Goal: Transaction & Acquisition: Purchase product/service

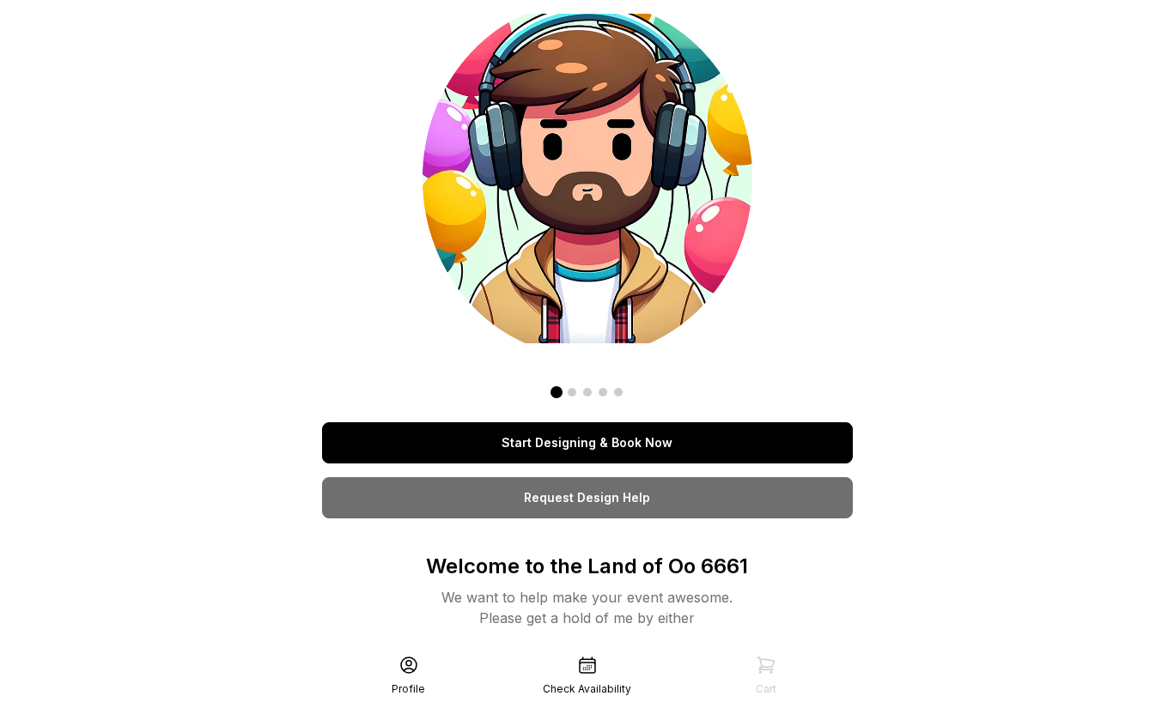
click at [766, 661] on icon at bounding box center [765, 665] width 21 height 21
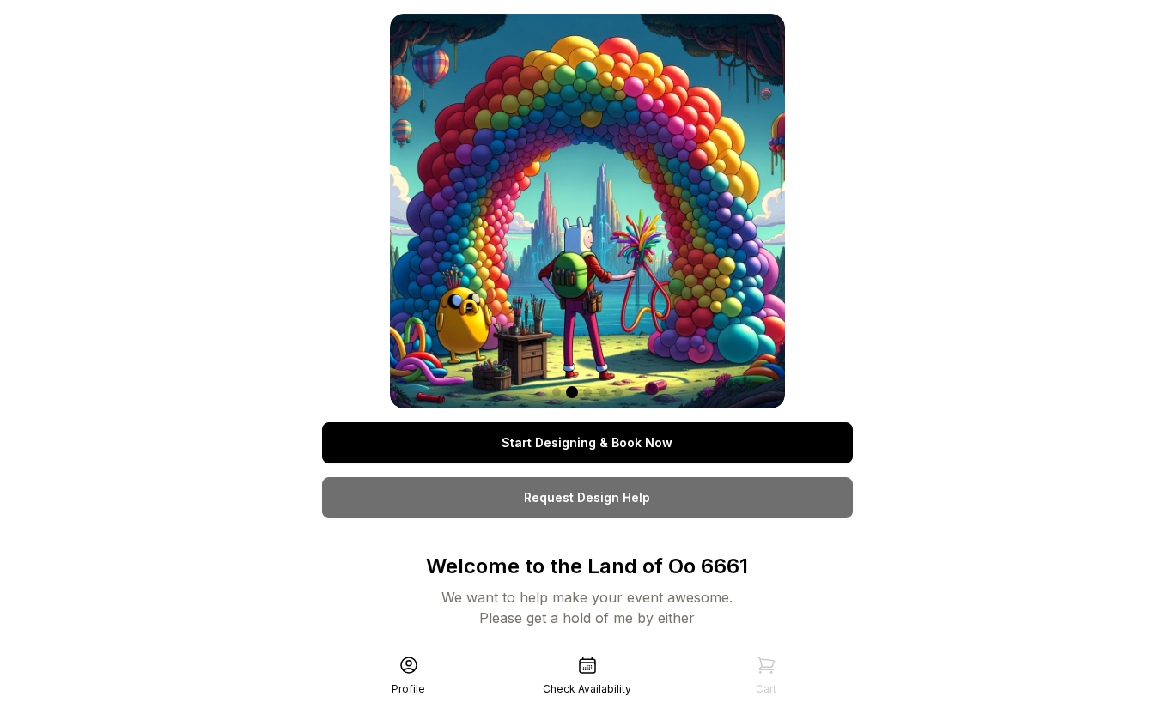
click at [766, 661] on icon at bounding box center [765, 665] width 21 height 21
click at [637, 437] on link "Start Designing & Book Now" at bounding box center [587, 442] width 531 height 41
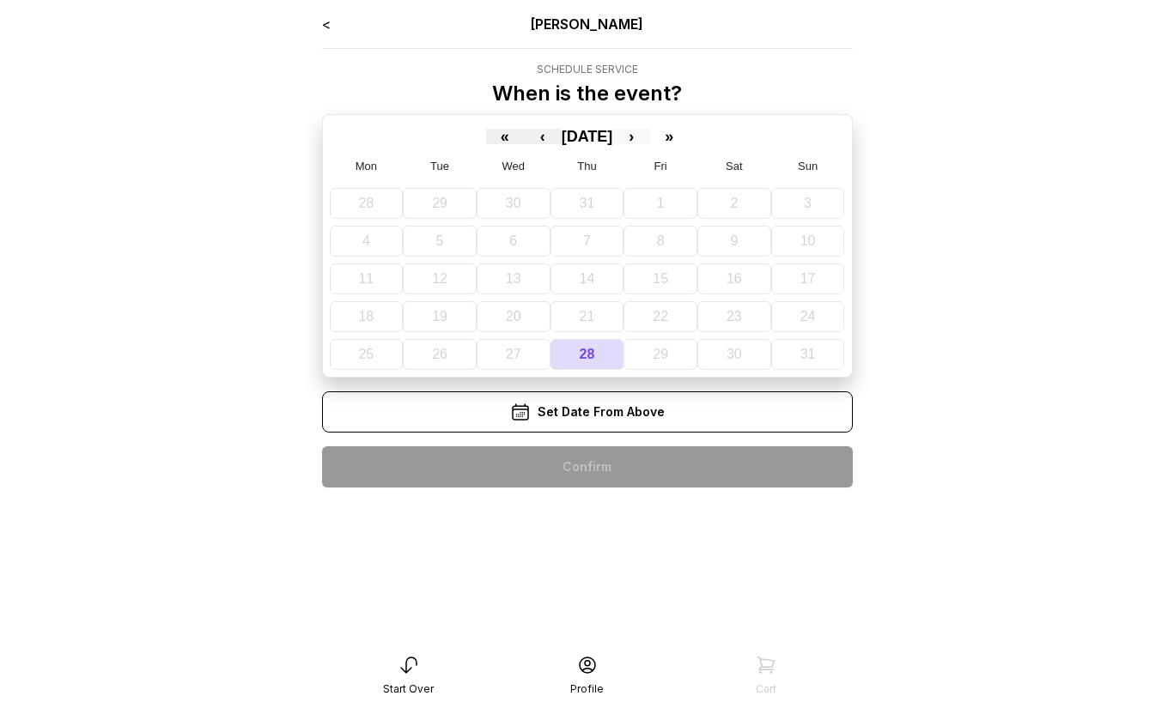
click at [650, 140] on button "›" at bounding box center [631, 136] width 38 height 15
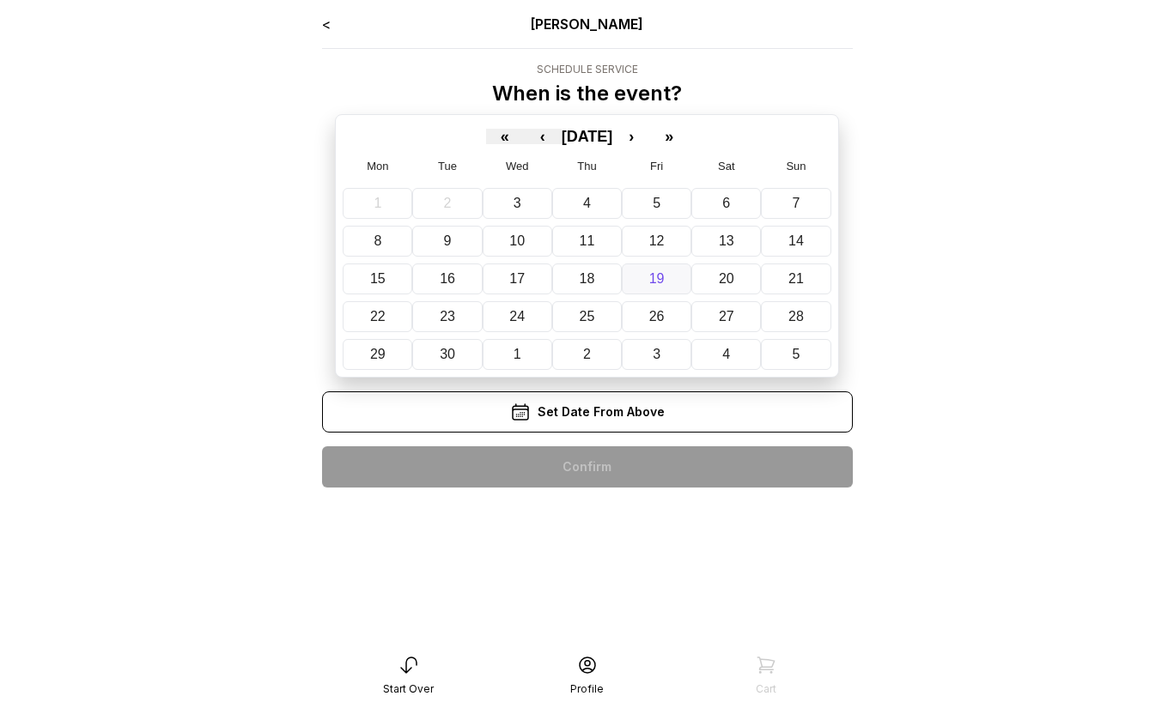
click at [654, 283] on abbr "19" at bounding box center [656, 278] width 15 height 15
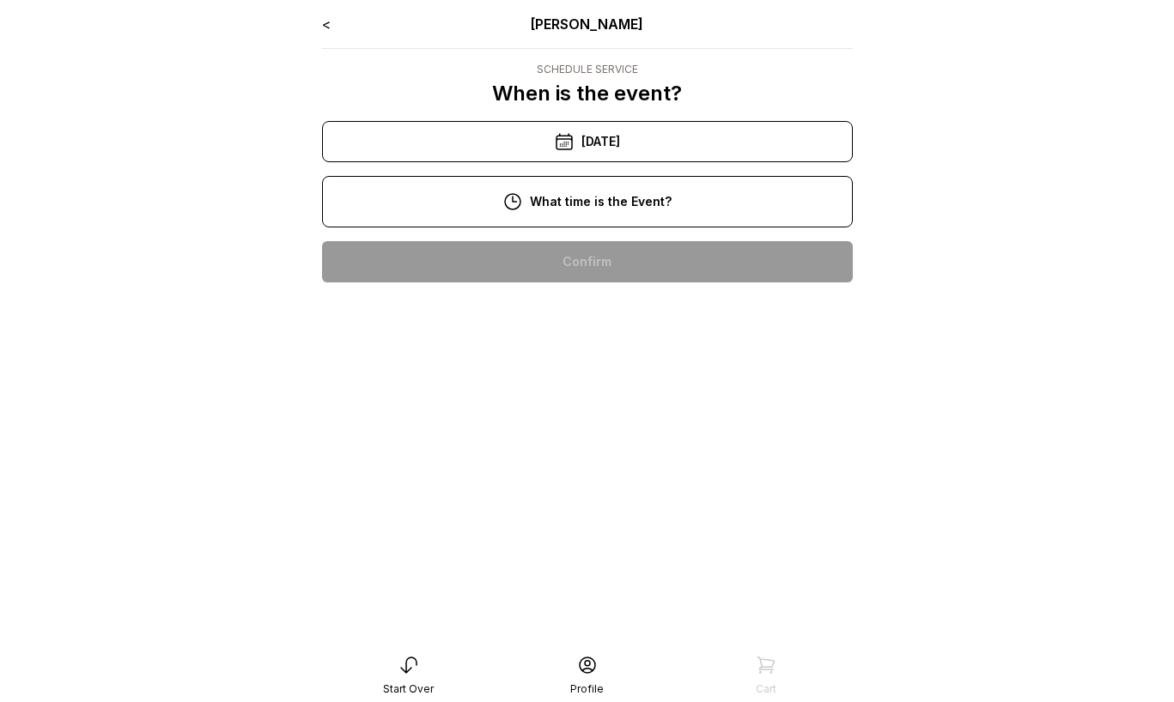
click at [597, 259] on div "10:00 am" at bounding box center [587, 261] width 503 height 41
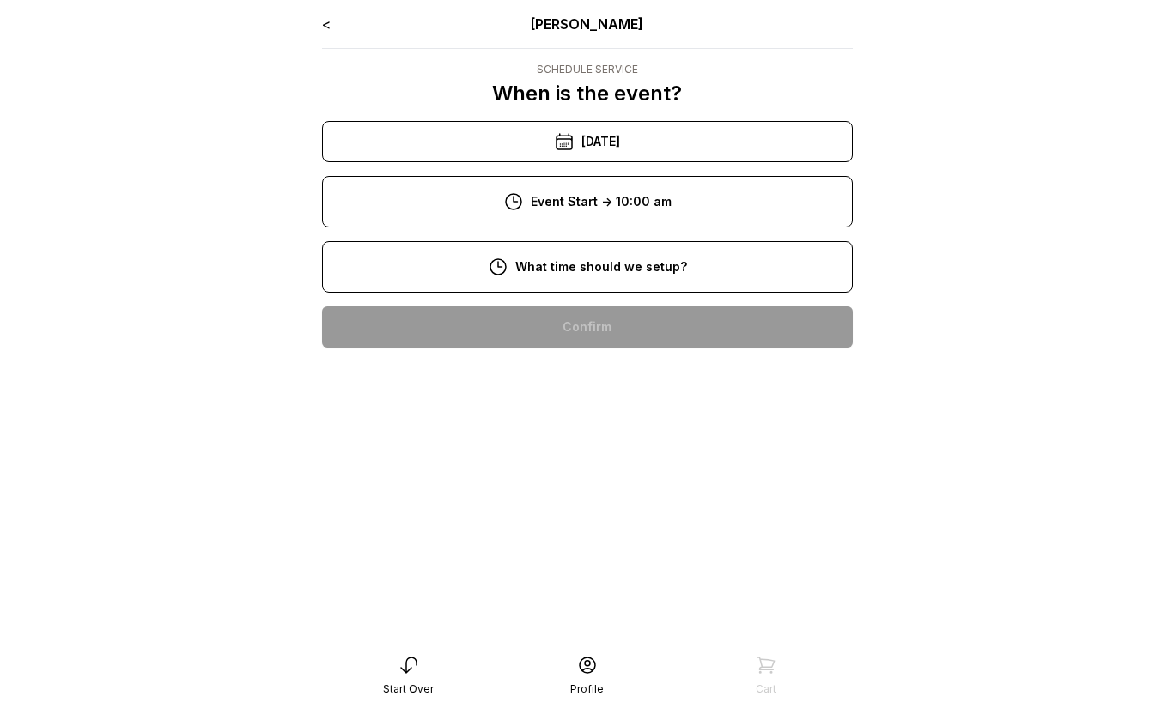
click at [598, 316] on div "8:00 am" at bounding box center [587, 326] width 503 height 41
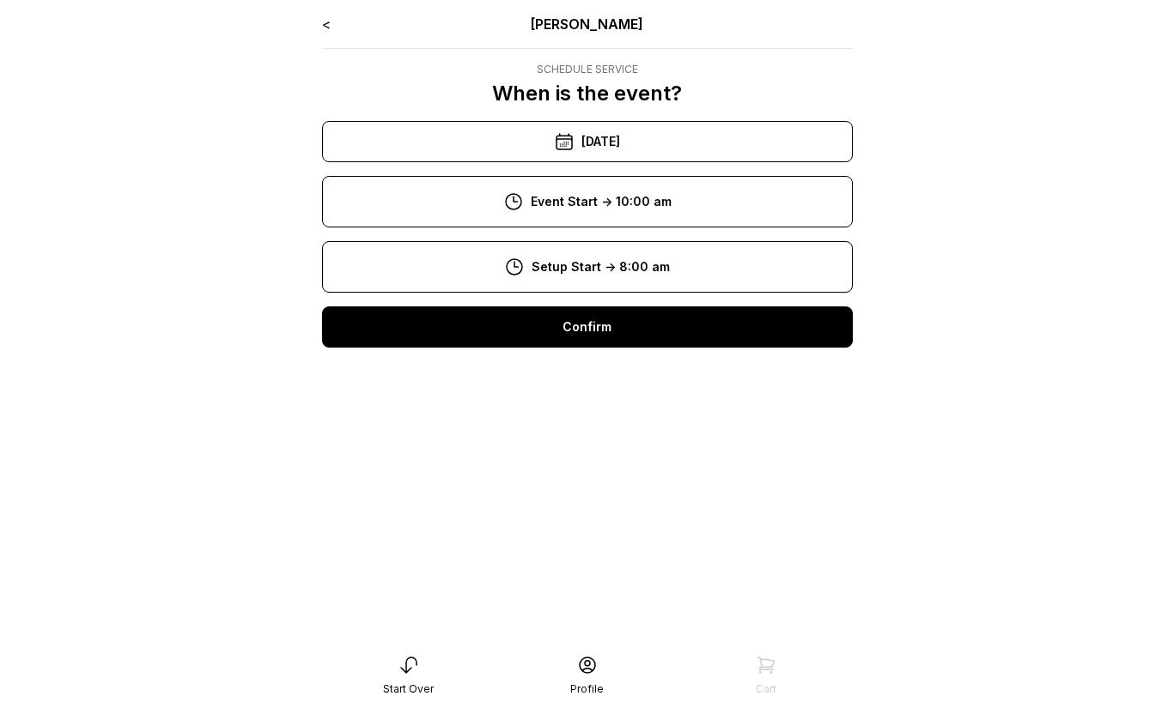
click at [598, 316] on div "Confirm" at bounding box center [587, 326] width 531 height 41
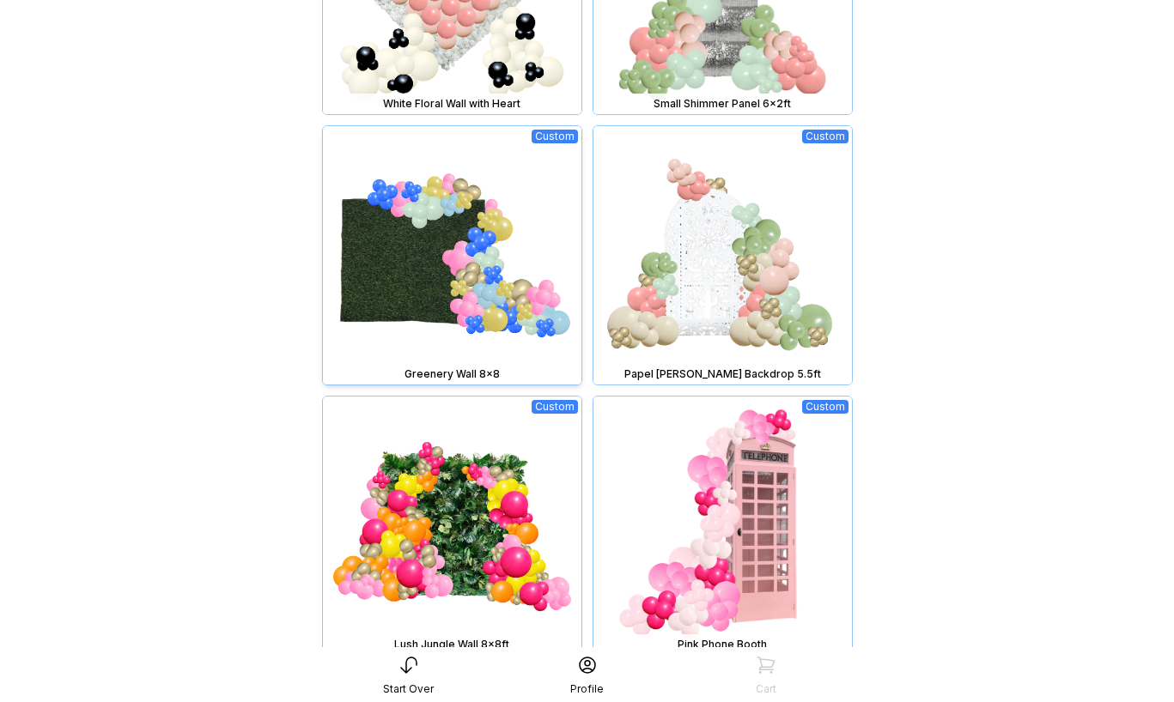
scroll to position [1436, 0]
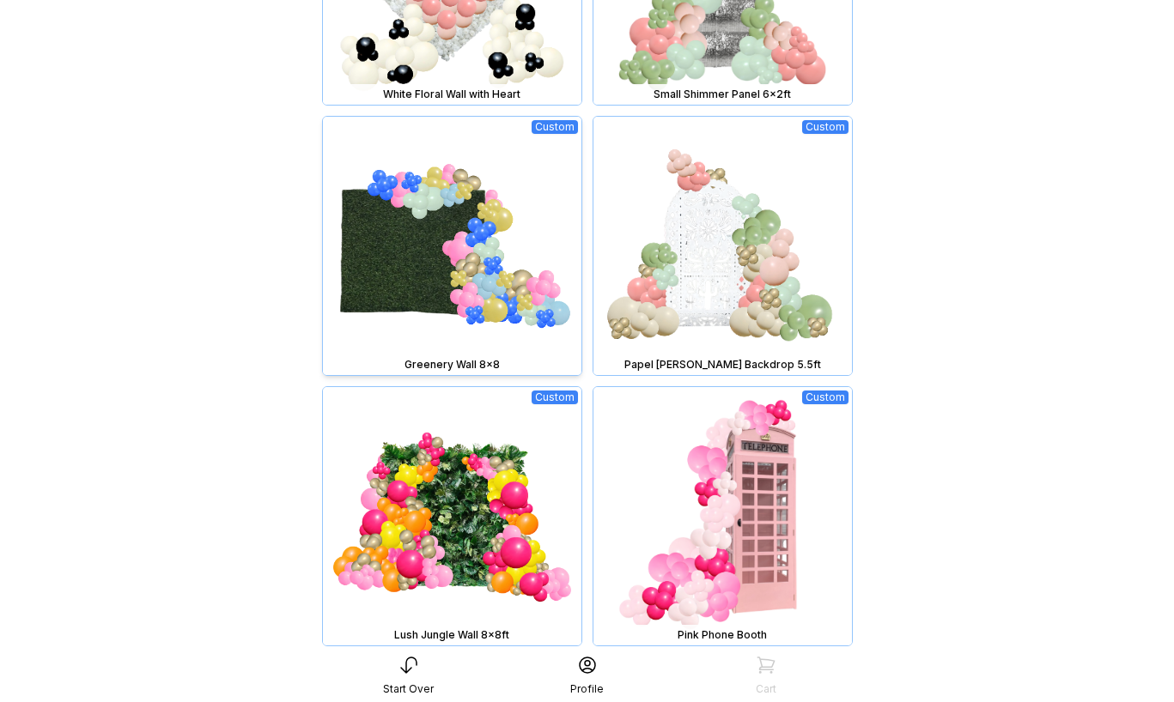
click at [494, 237] on img at bounding box center [452, 246] width 258 height 258
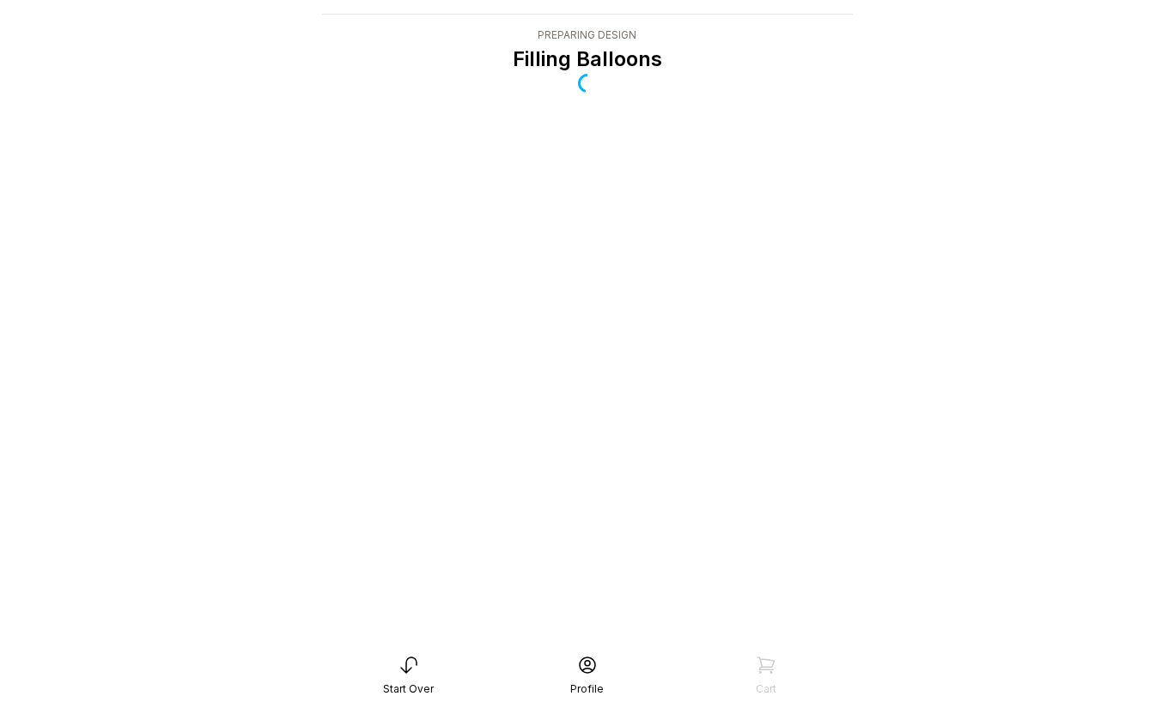
scroll to position [34, 0]
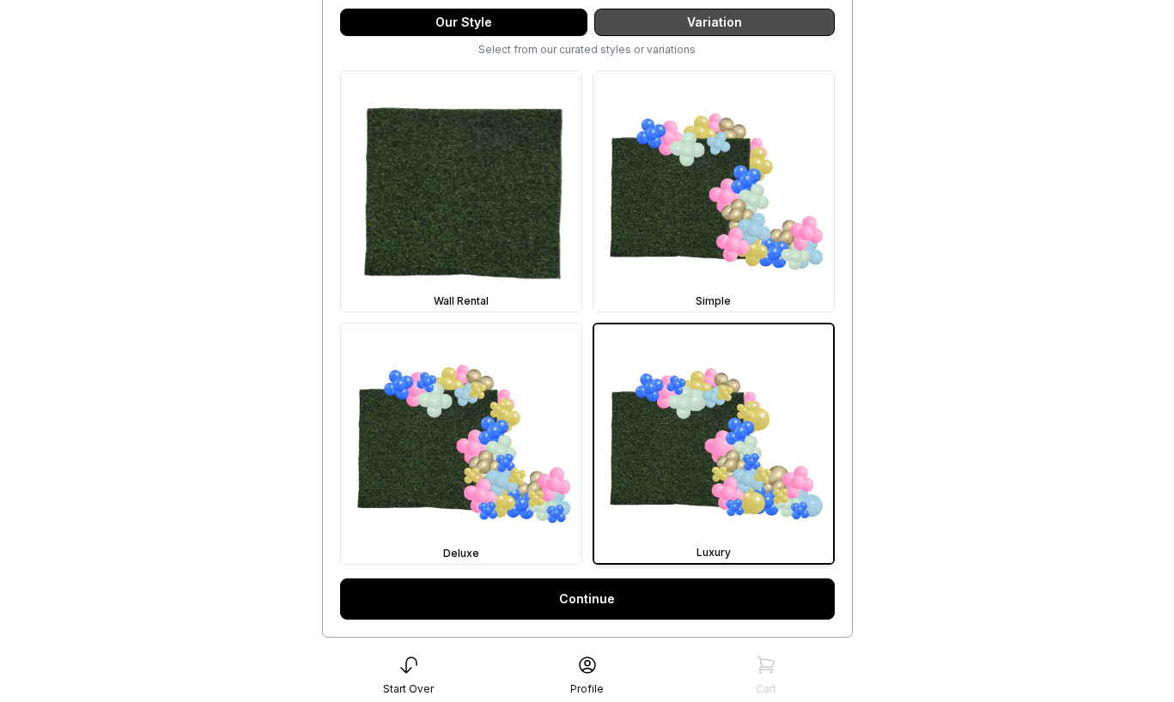
scroll to position [475, 0]
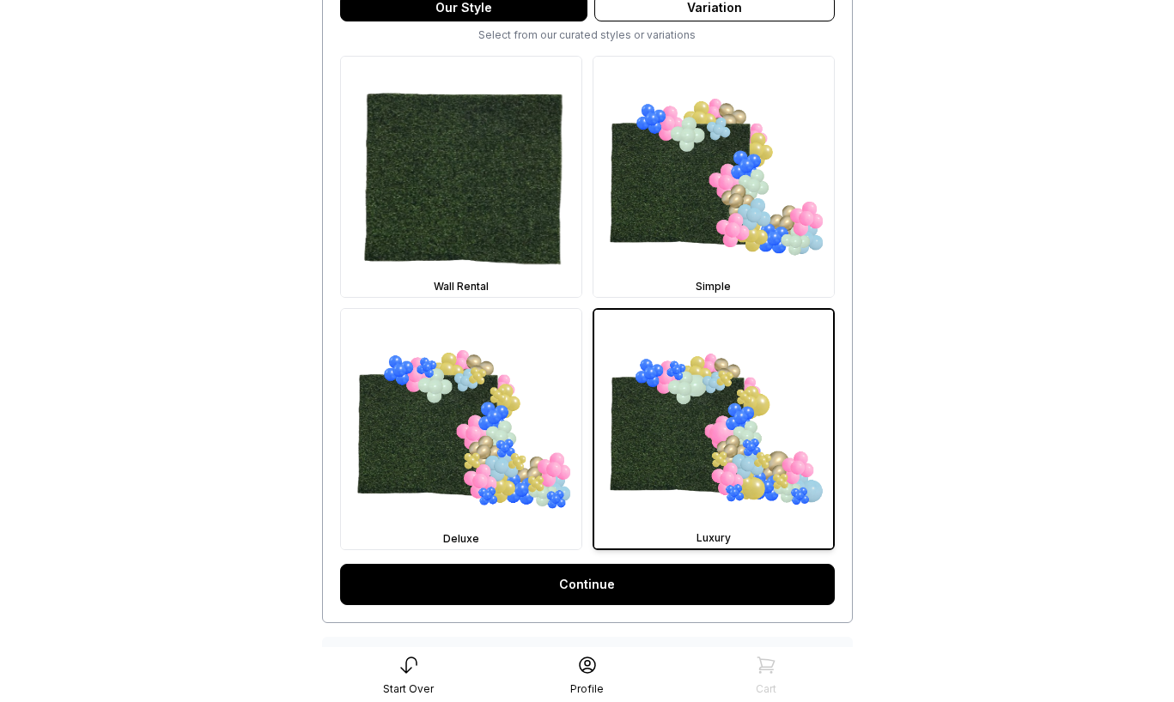
click at [576, 582] on link "Continue" at bounding box center [587, 584] width 494 height 41
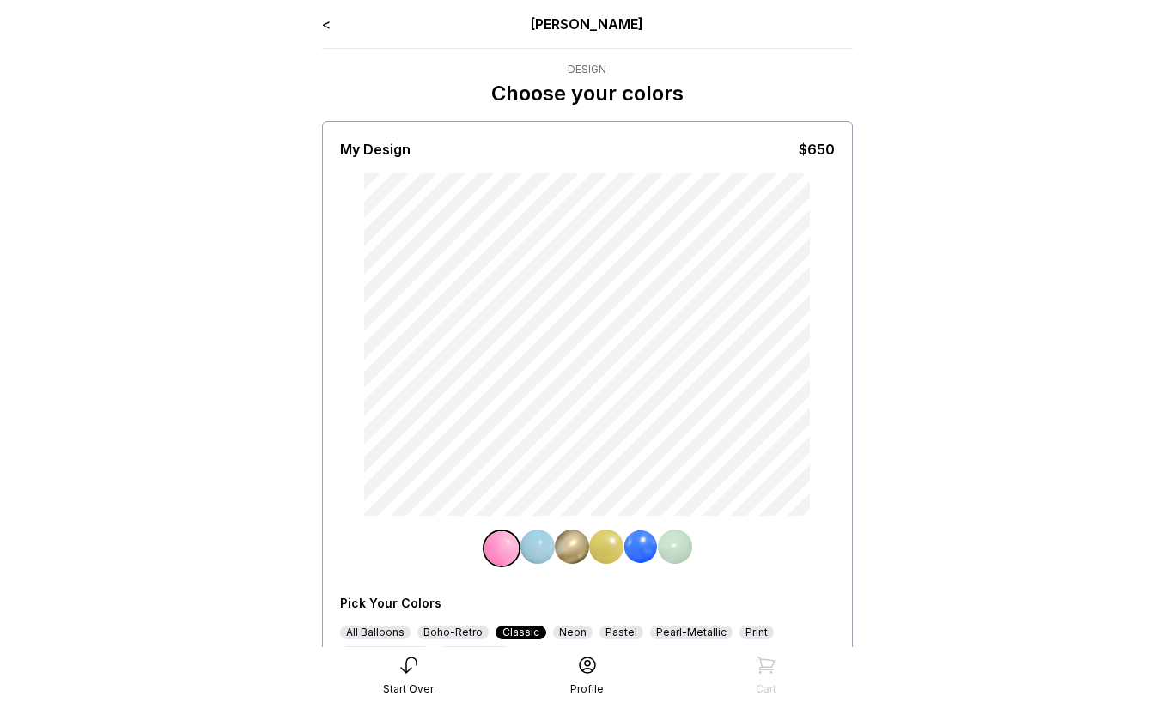
click at [604, 549] on img at bounding box center [606, 547] width 34 height 34
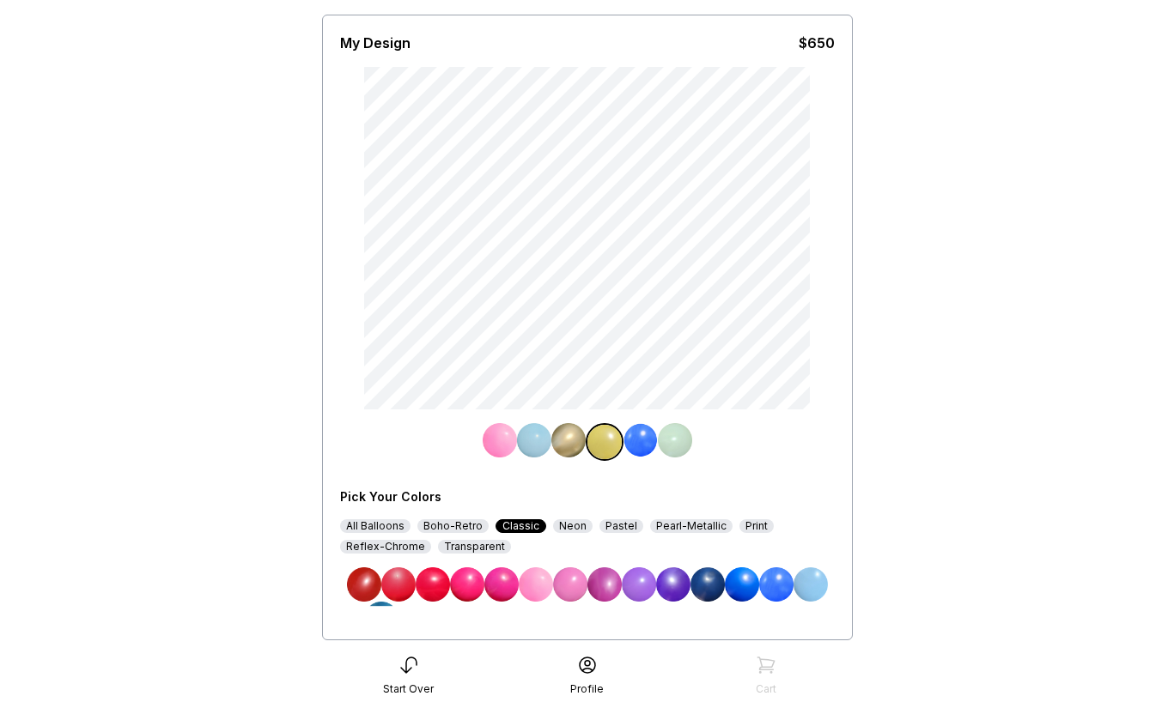
scroll to position [118, 0]
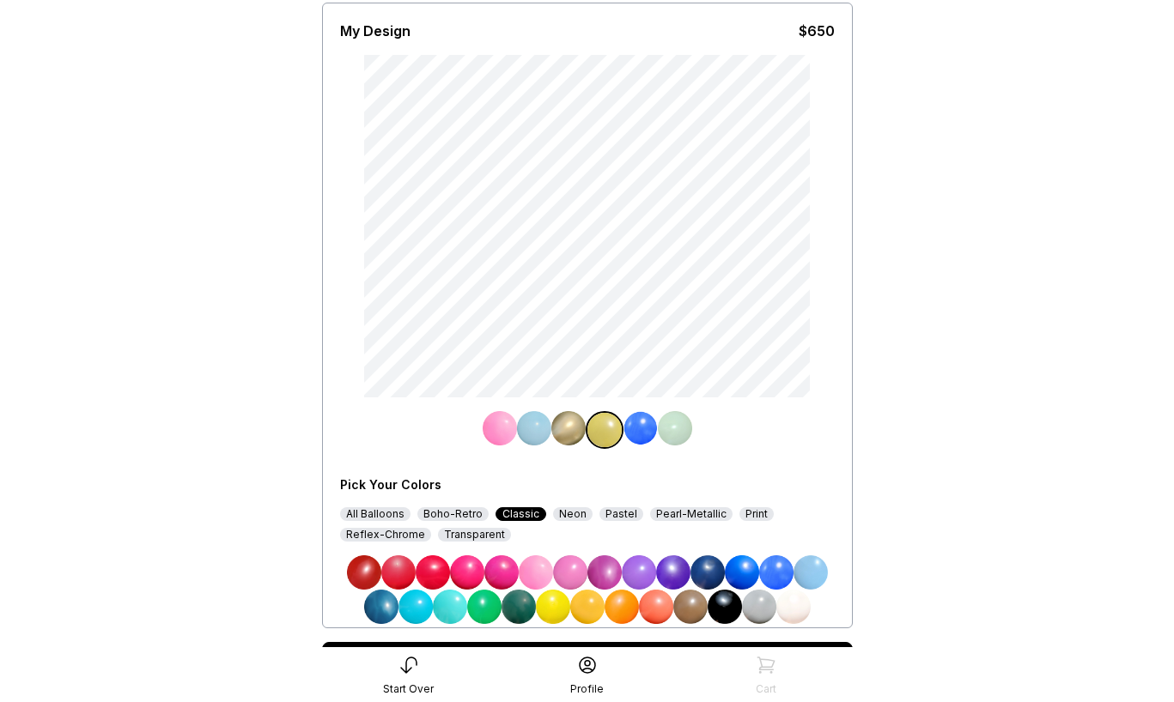
click at [608, 517] on div "Pastel" at bounding box center [621, 514] width 44 height 14
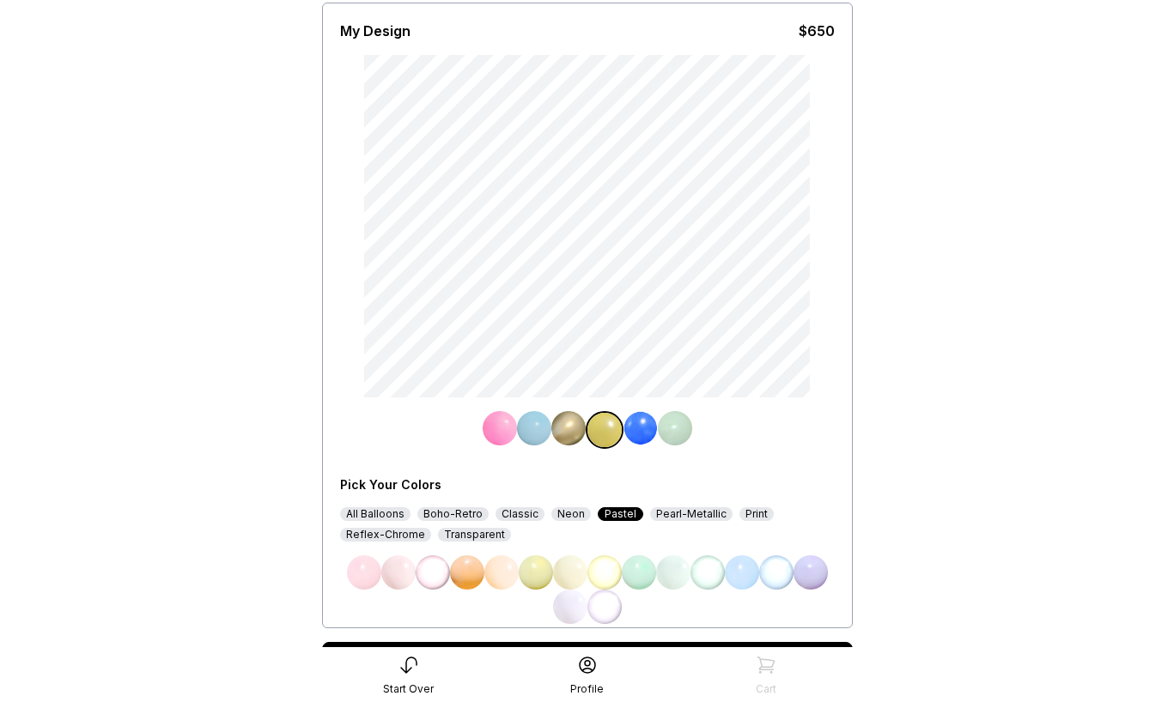
click at [634, 583] on img at bounding box center [639, 572] width 34 height 34
click at [570, 428] on img at bounding box center [568, 428] width 34 height 34
click at [670, 578] on img at bounding box center [673, 572] width 34 height 34
click at [535, 426] on img at bounding box center [534, 428] width 34 height 34
click at [405, 573] on img at bounding box center [398, 572] width 34 height 34
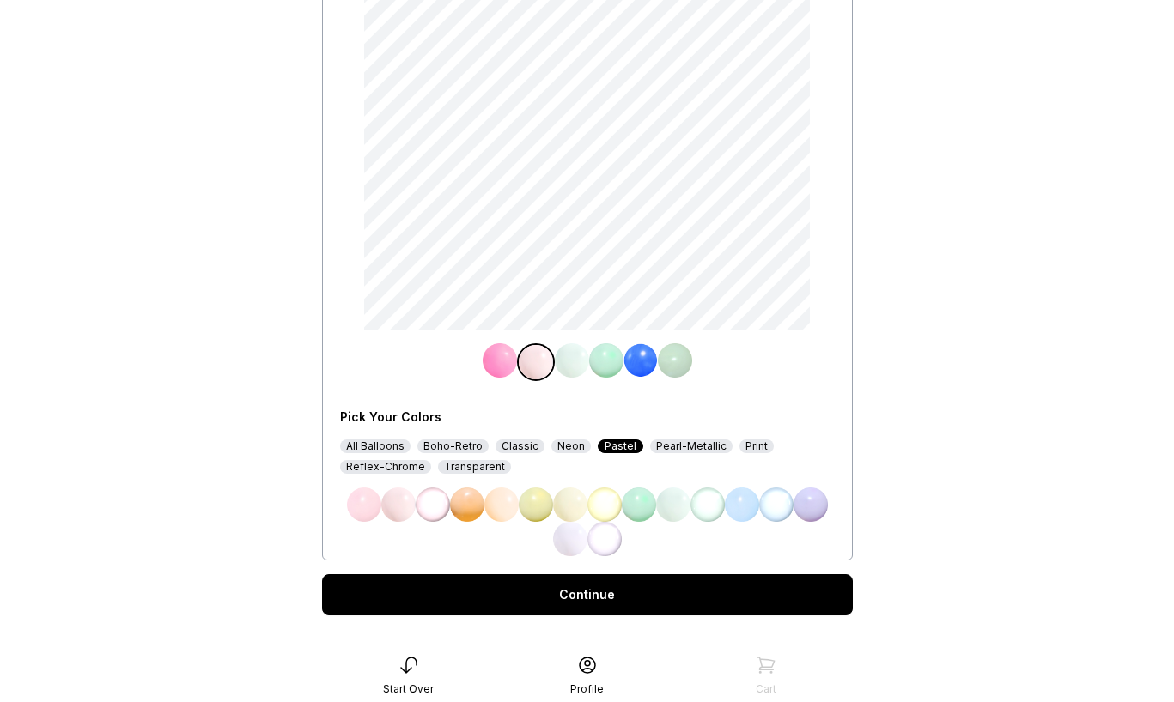
scroll to position [213, 0]
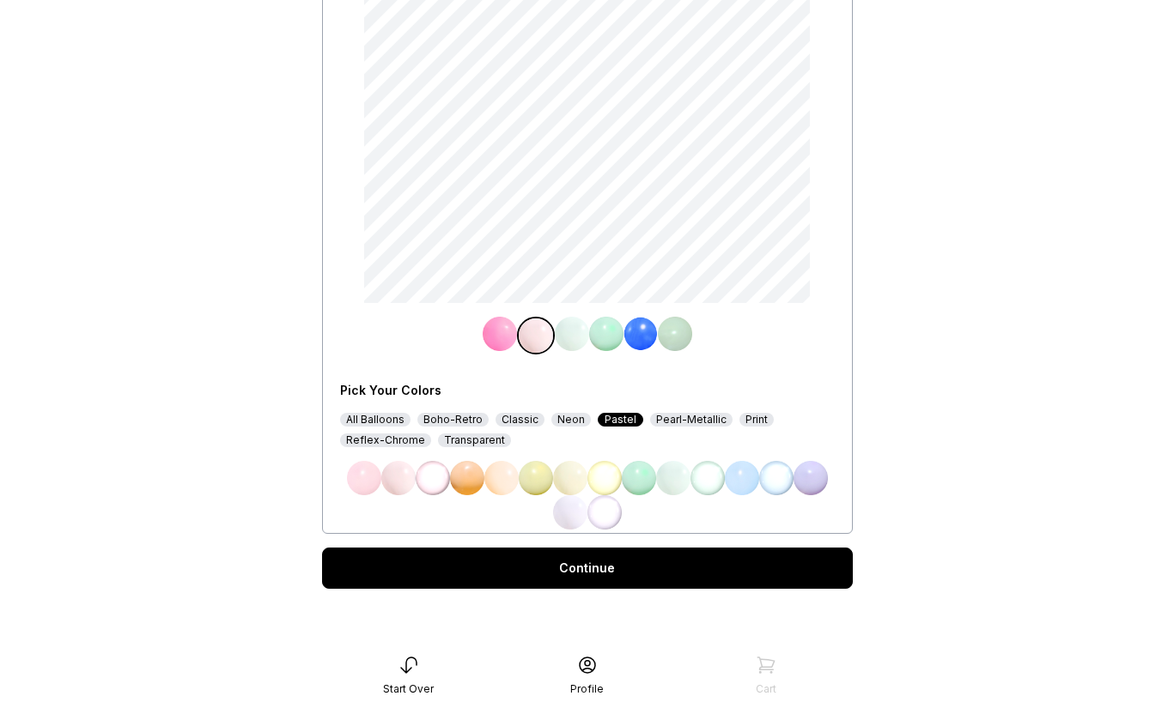
click at [646, 567] on div "Continue" at bounding box center [587, 568] width 531 height 41
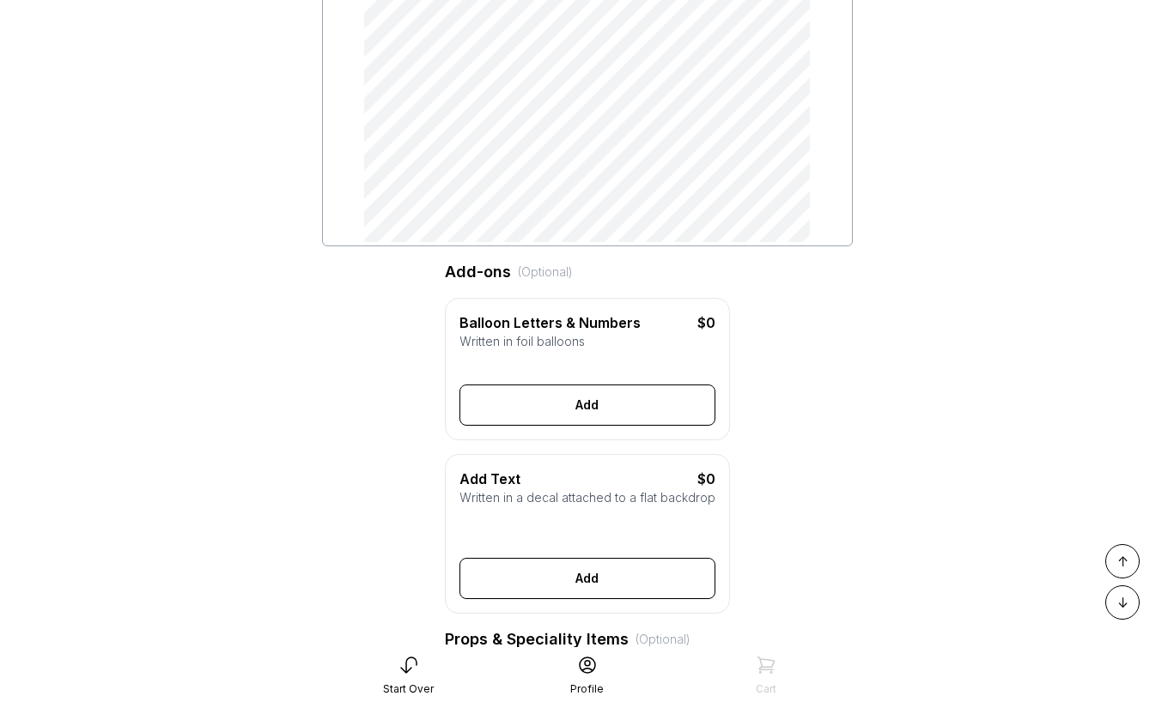
scroll to position [319, 0]
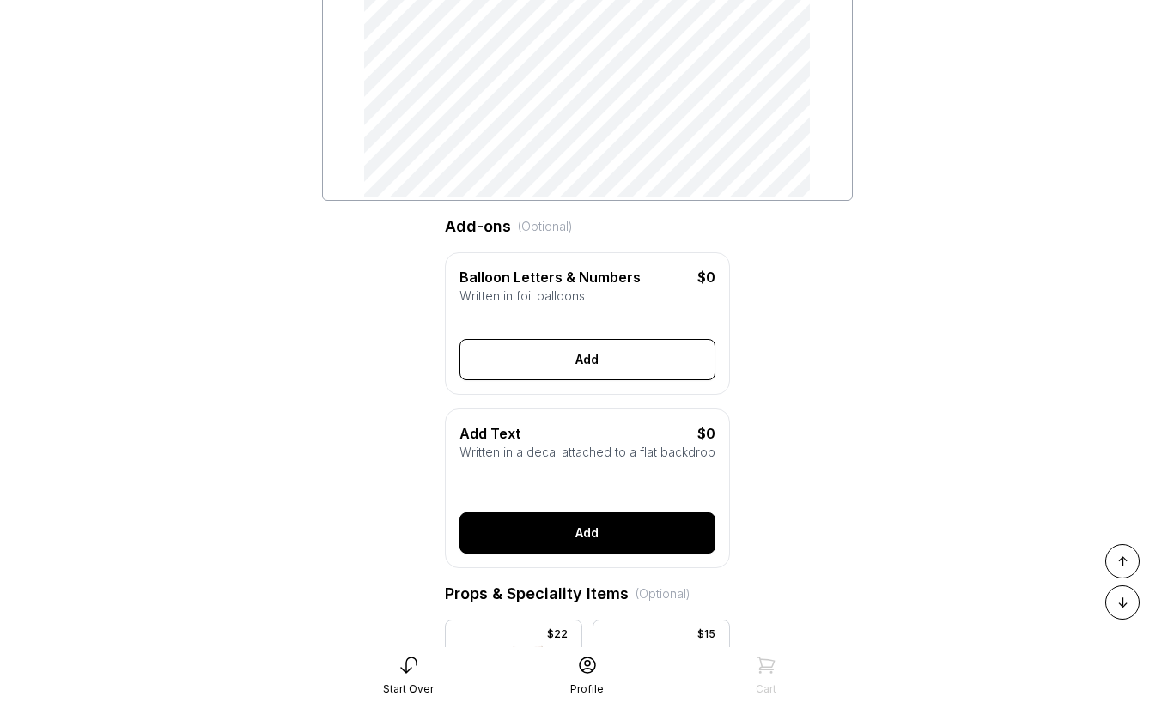
click at [634, 534] on button "Add" at bounding box center [587, 533] width 256 height 41
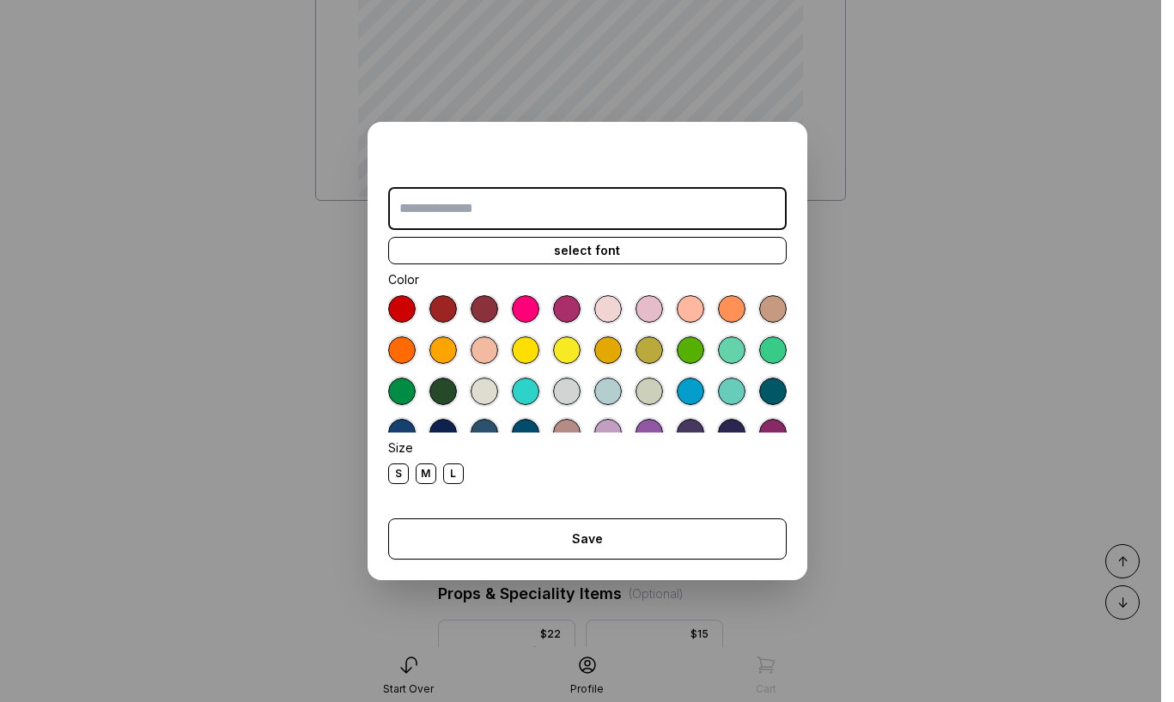
click at [555, 210] on input "text" at bounding box center [587, 208] width 398 height 43
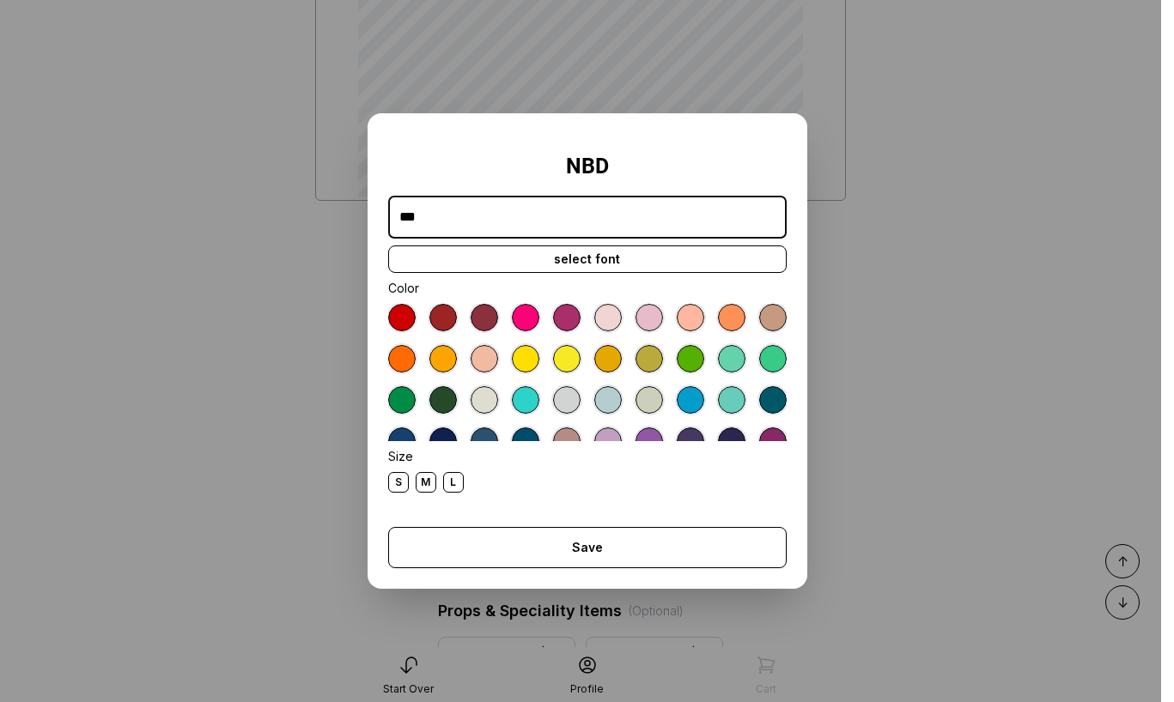
click at [611, 355] on div at bounding box center [607, 358] width 27 height 27
drag, startPoint x: 408, startPoint y: 218, endPoint x: 382, endPoint y: 217, distance: 25.8
click at [382, 217] on div "NBD *** select font Color Size S M L Save Close" at bounding box center [587, 351] width 440 height 476
type input "***"
click at [545, 270] on div "select font" at bounding box center [587, 259] width 398 height 27
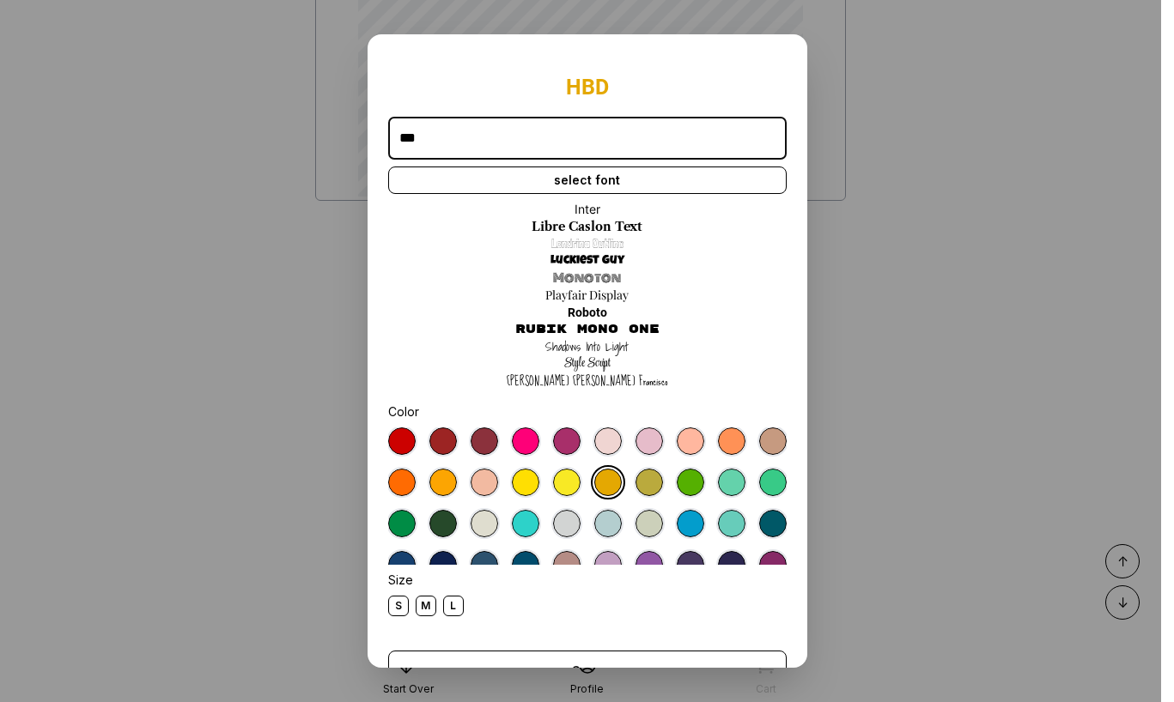
click at [587, 322] on link "Rubik Mono One" at bounding box center [587, 329] width 144 height 17
click at [449, 612] on div "L" at bounding box center [453, 606] width 21 height 21
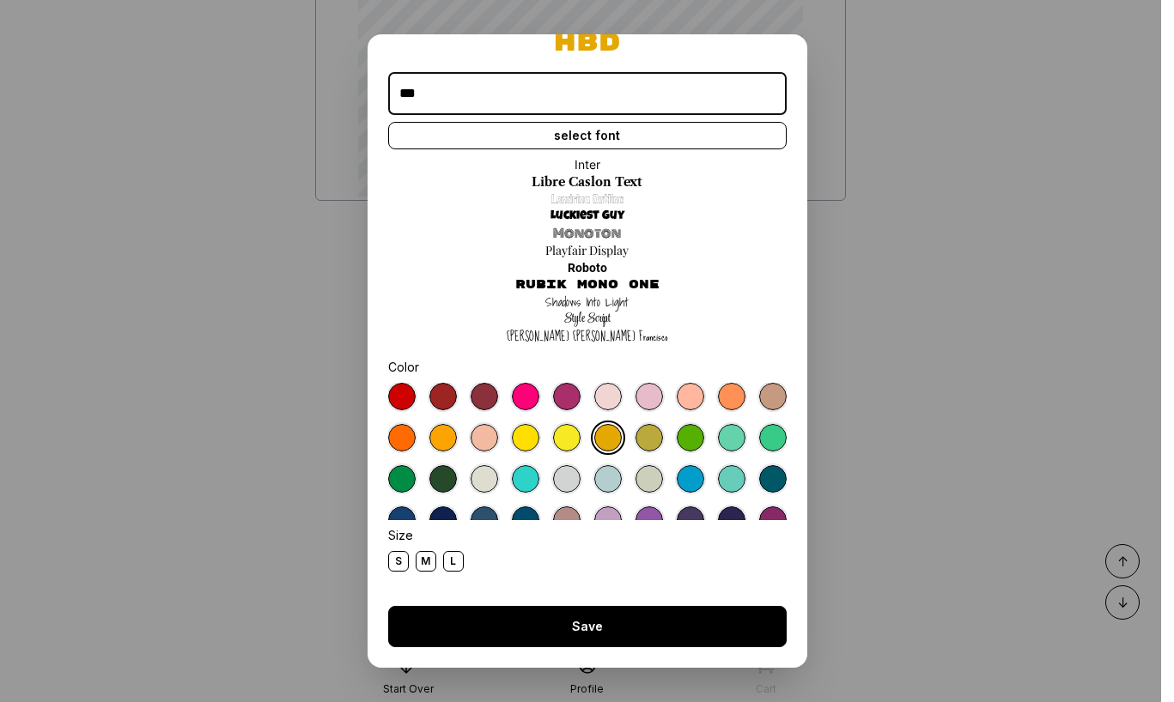
click at [518, 635] on button "Save" at bounding box center [587, 626] width 398 height 41
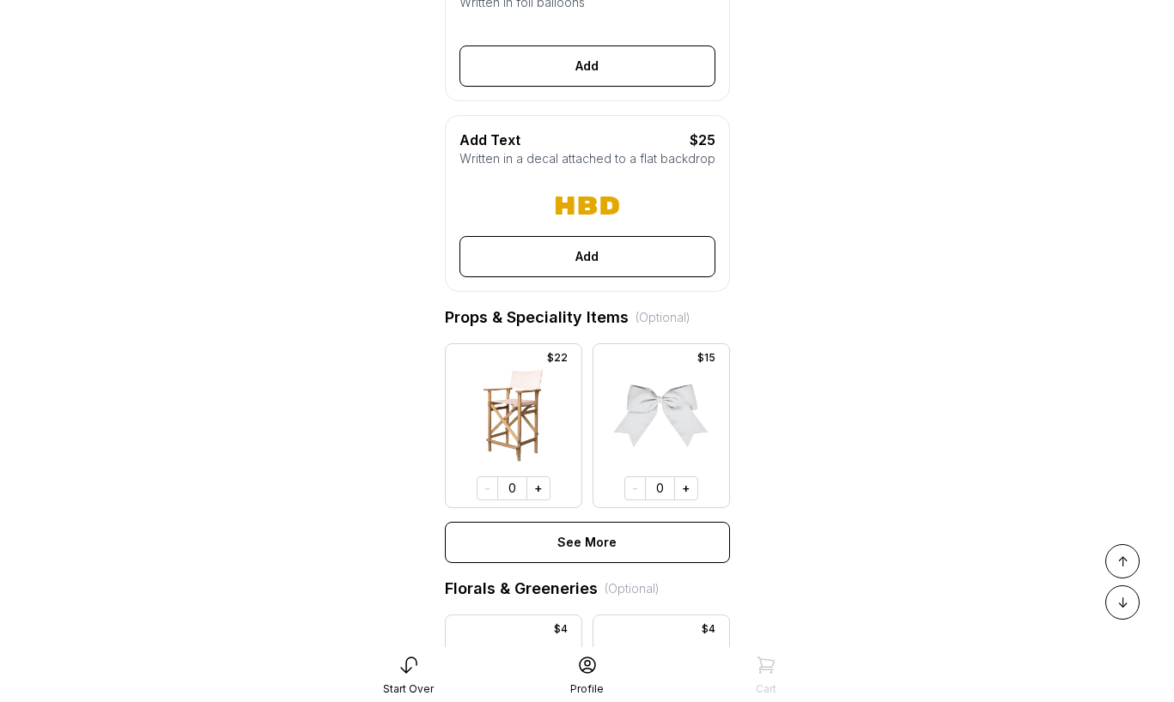
scroll to position [618, 0]
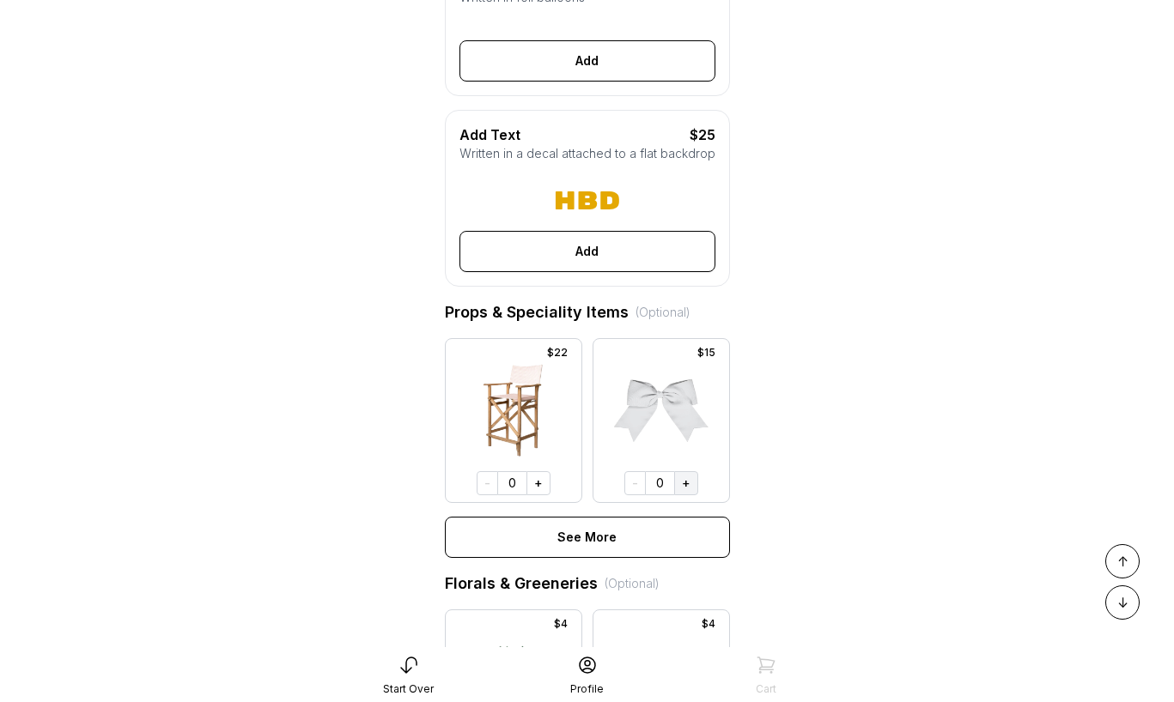
click at [686, 482] on button "+" at bounding box center [686, 483] width 24 height 24
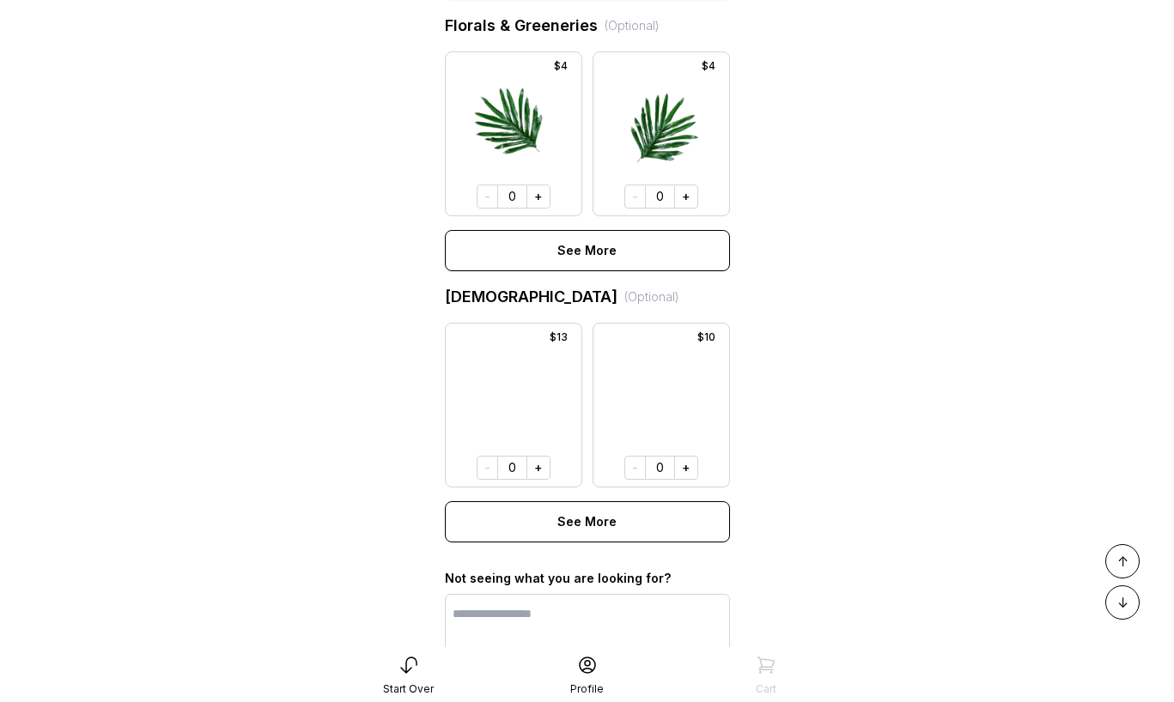
scroll to position [1305, 0]
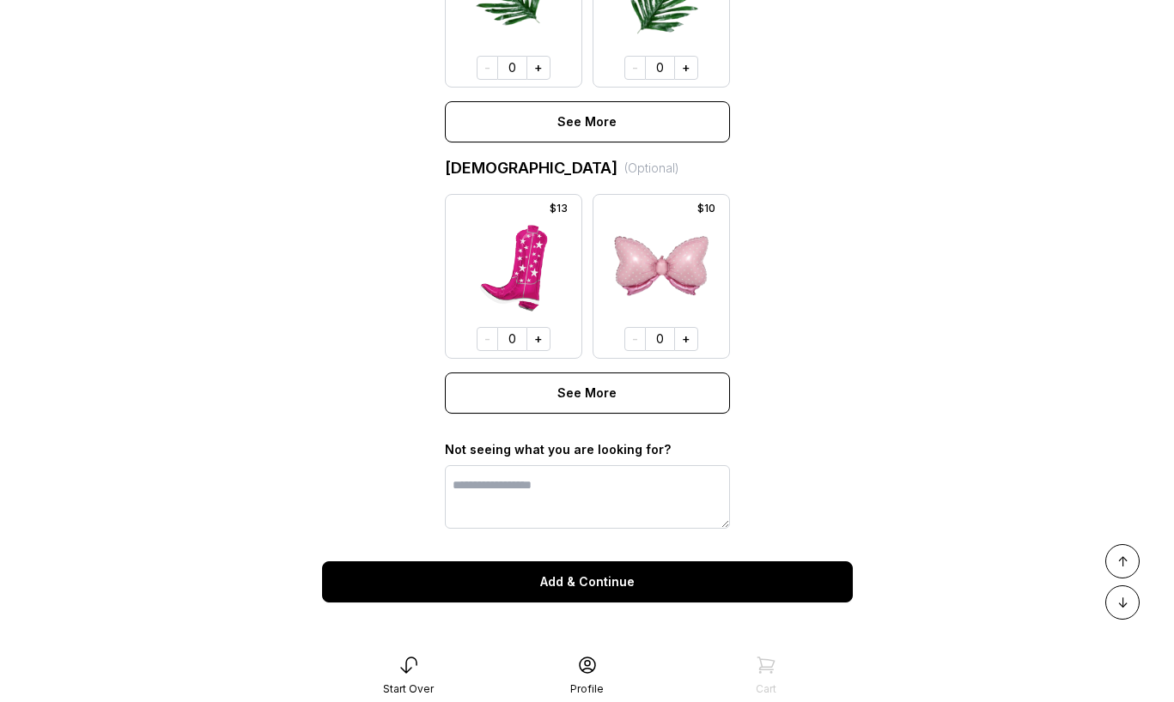
click at [582, 578] on button "Add & Continue" at bounding box center [587, 581] width 531 height 41
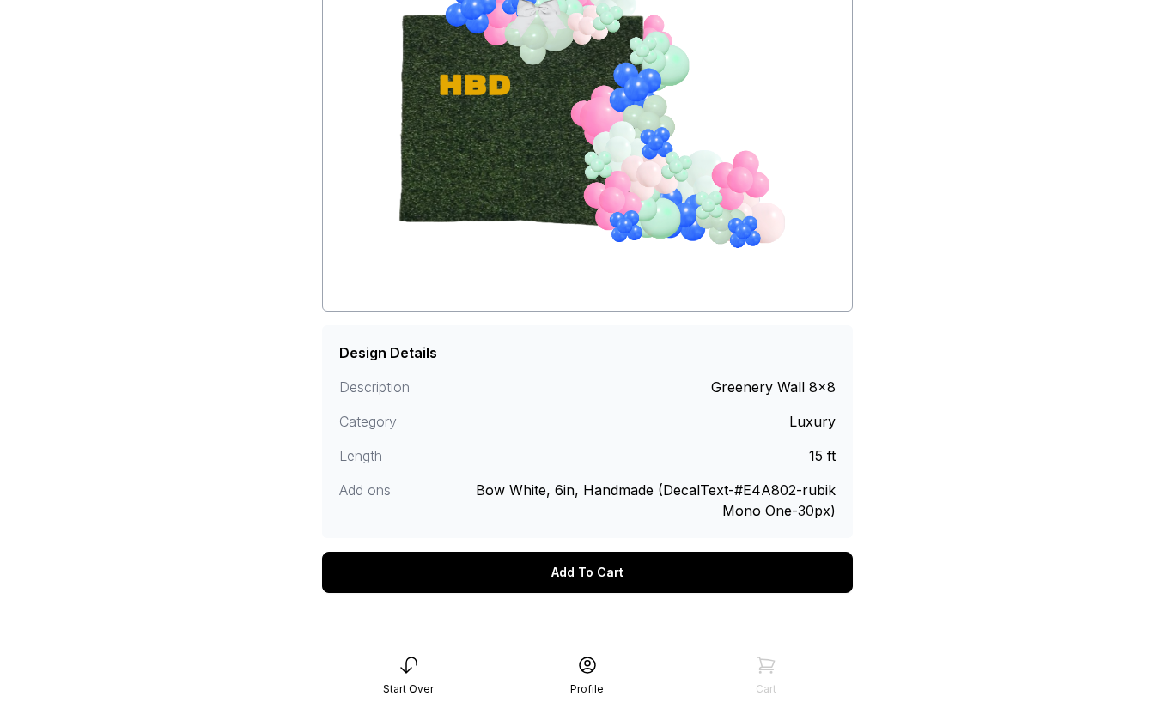
scroll to position [250, 0]
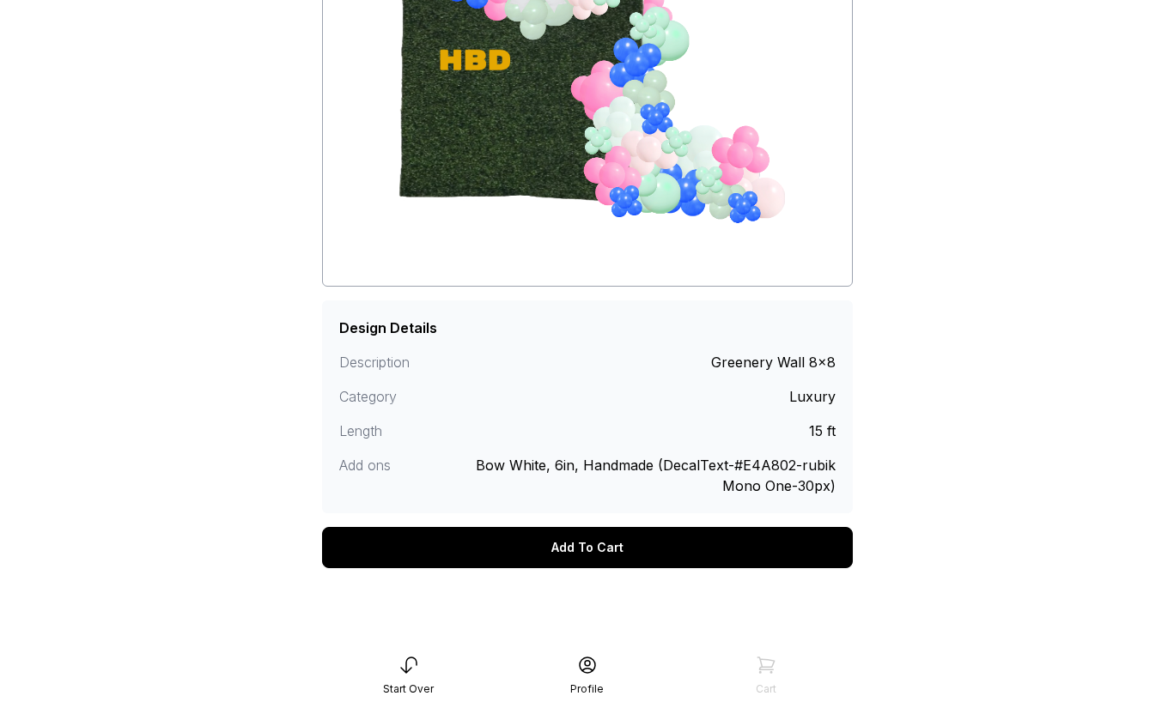
click at [578, 552] on div "Add To Cart" at bounding box center [587, 547] width 531 height 41
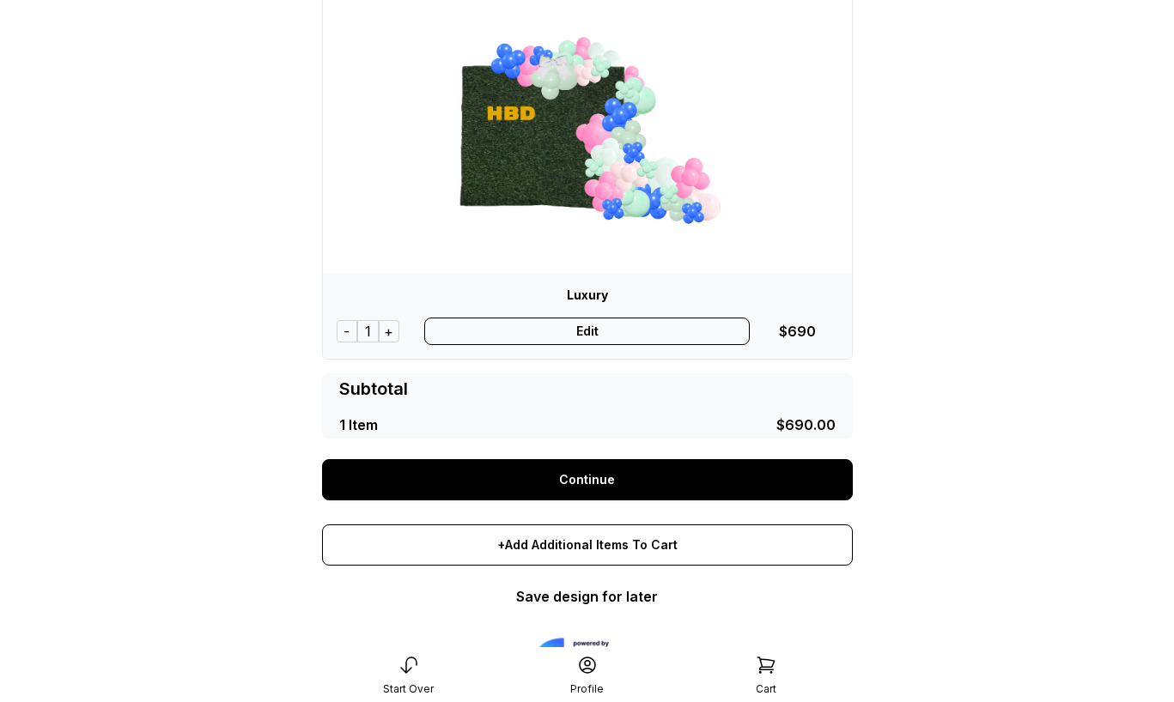
scroll to position [215, 0]
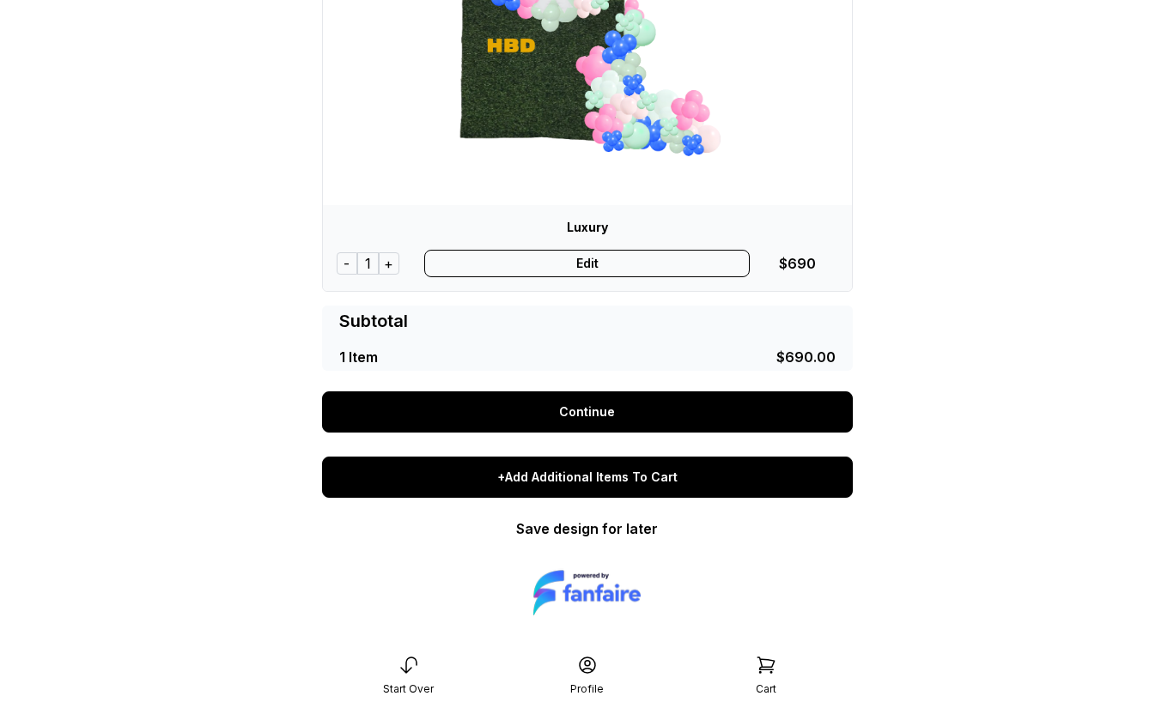
click at [568, 470] on div "+Add Additional Items To Cart" at bounding box center [587, 477] width 531 height 41
